Goal: Check status: Check status

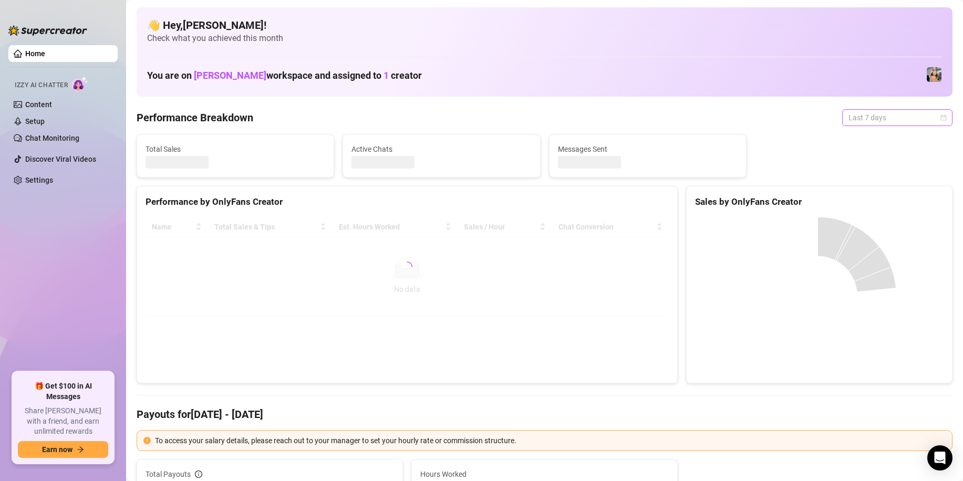
click at [862, 120] on span "Last 7 days" at bounding box center [898, 118] width 98 height 16
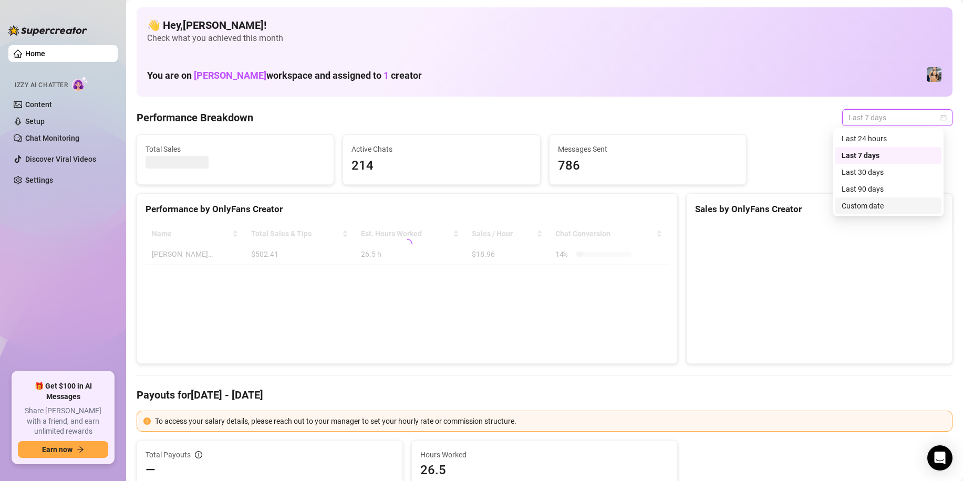
click at [867, 206] on div "Custom date" at bounding box center [889, 206] width 94 height 12
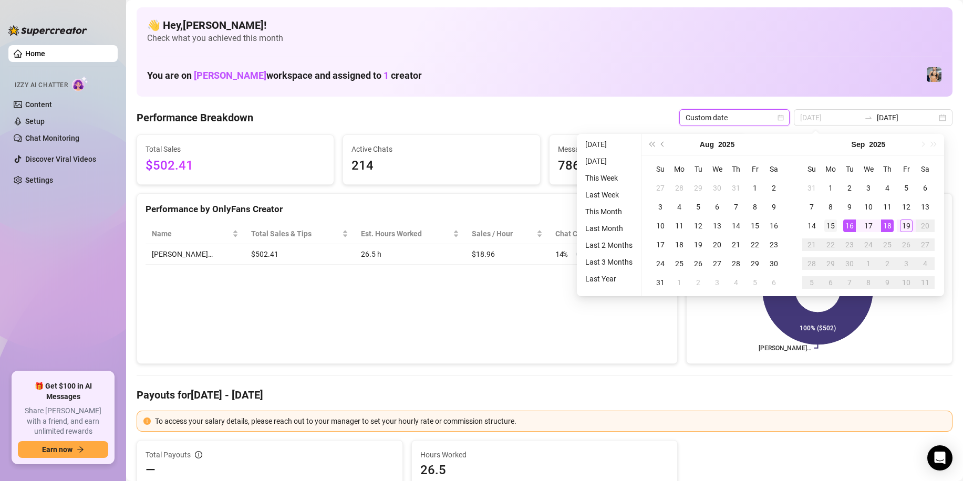
type input "[DATE]"
click at [834, 228] on div "15" at bounding box center [830, 226] width 13 height 13
type input "[DATE]"
click at [908, 224] on div "19" at bounding box center [906, 226] width 13 height 13
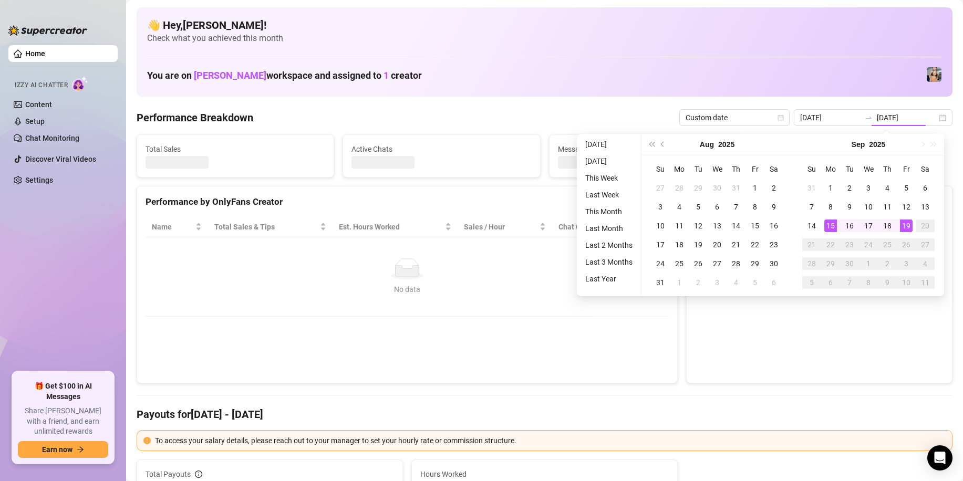
type input "[DATE]"
